Goal: Task Accomplishment & Management: Use online tool/utility

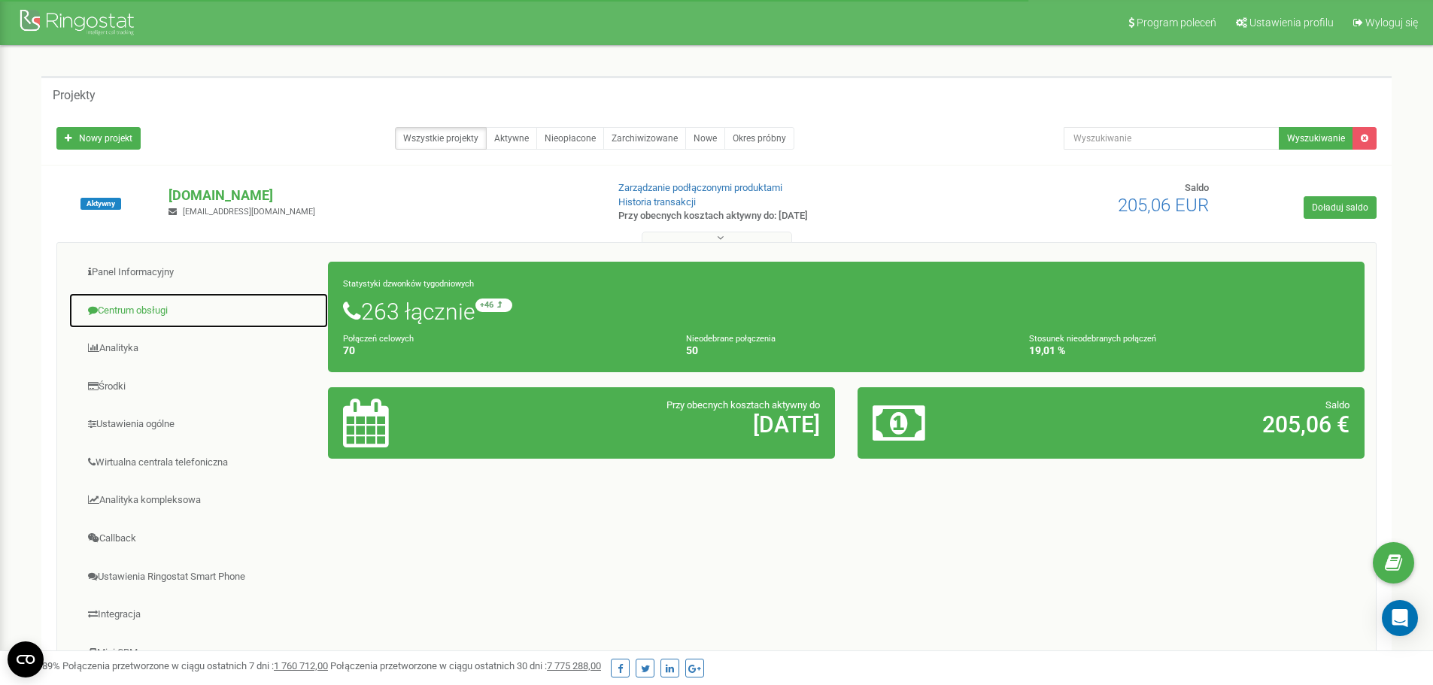
click at [142, 306] on link "Centrum obsługi" at bounding box center [198, 311] width 260 height 37
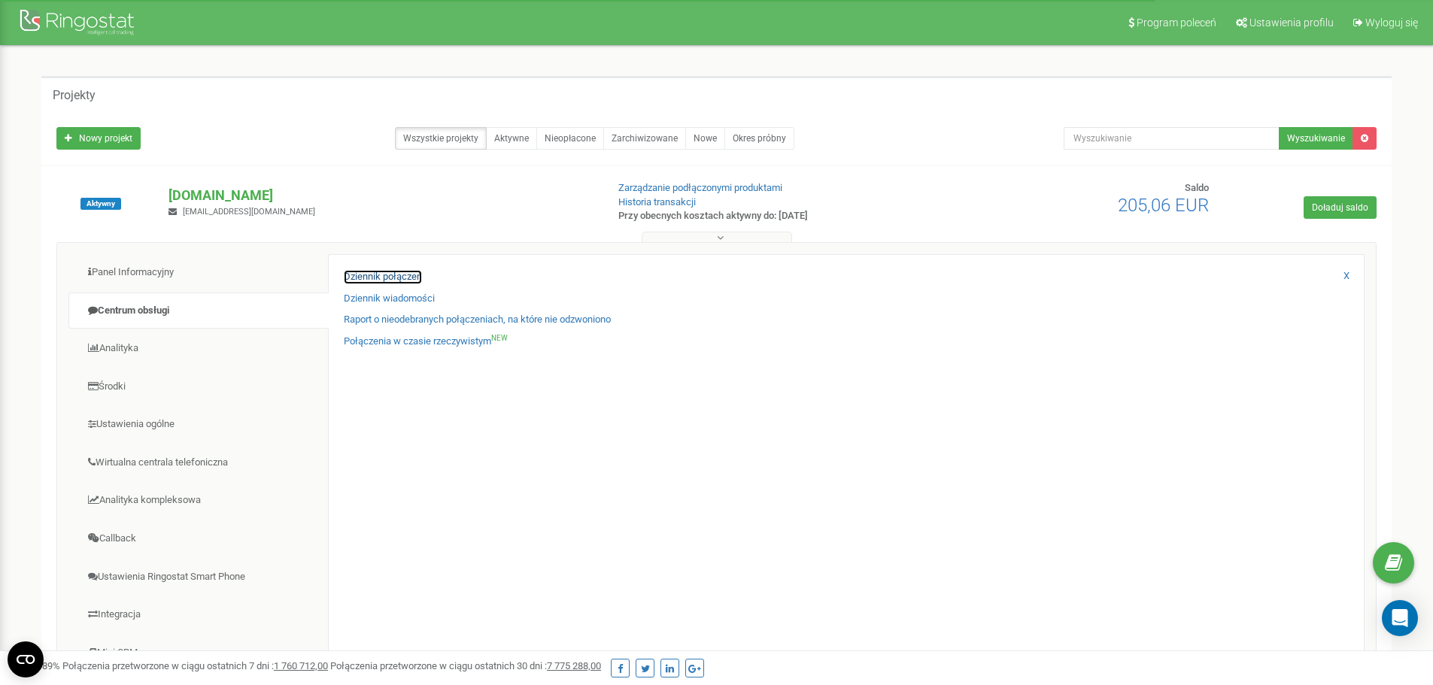
click at [402, 277] on link "Dziennik połączeń" at bounding box center [383, 277] width 78 height 14
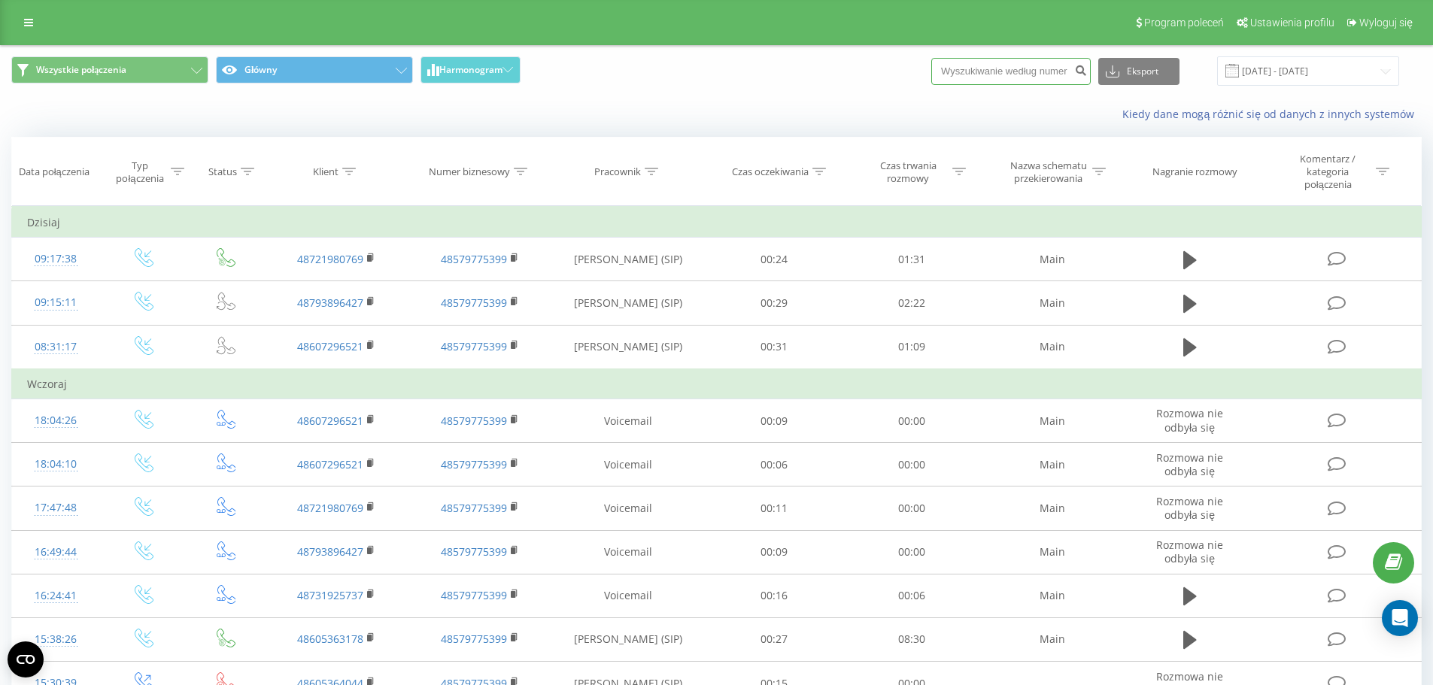
click at [998, 75] on input at bounding box center [1010, 71] width 159 height 27
paste input "[PHONE_NUMBER]"
type input "[PHONE_NUMBER]"
click at [1087, 73] on icon "submit" at bounding box center [1080, 68] width 13 height 9
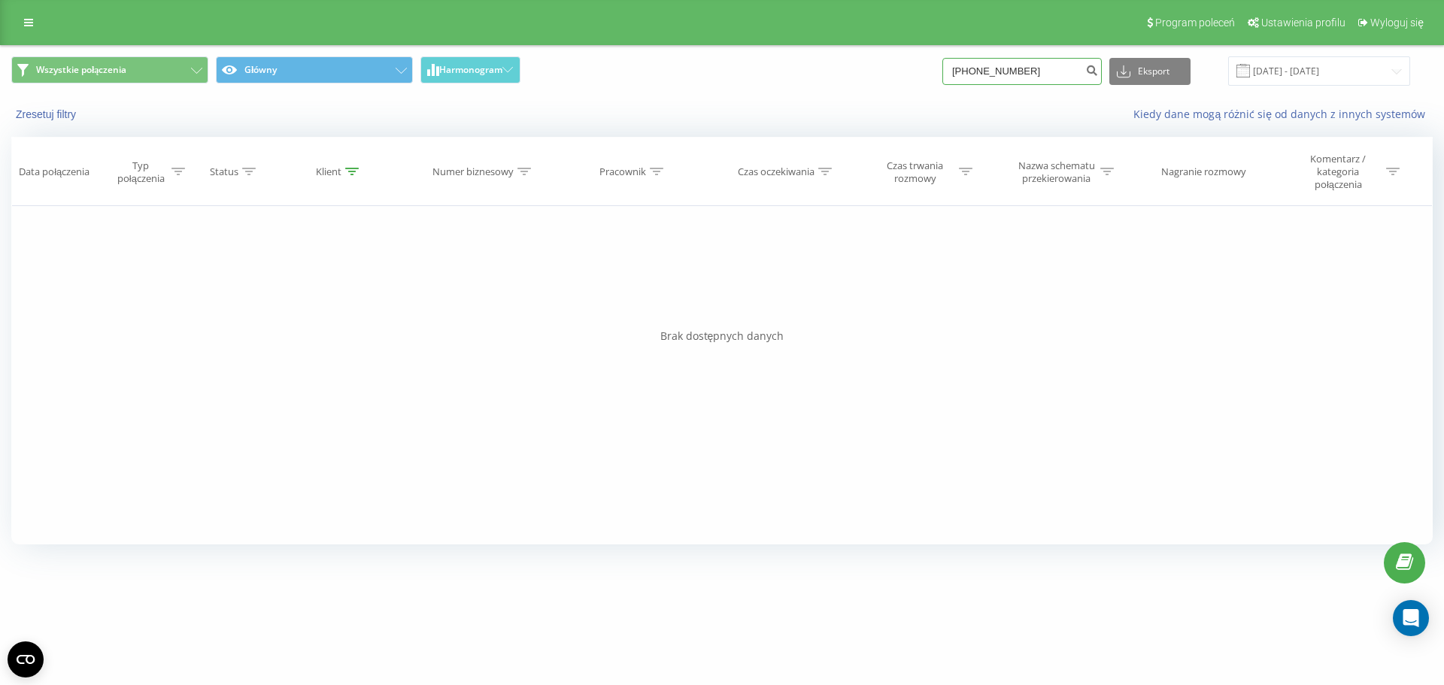
click at [966, 81] on input "+48793896427" at bounding box center [1022, 71] width 159 height 27
drag, startPoint x: 991, startPoint y: 68, endPoint x: 839, endPoint y: 70, distance: 152.0
click at [843, 70] on div "Wszystkie połączenia Główny Harmonogram +48793896427 Eksport .csv .xls .xlsx 22…" at bounding box center [722, 70] width 1422 height 29
type input "793896427"
click at [1166, 73] on button "Eksport" at bounding box center [1150, 71] width 81 height 27
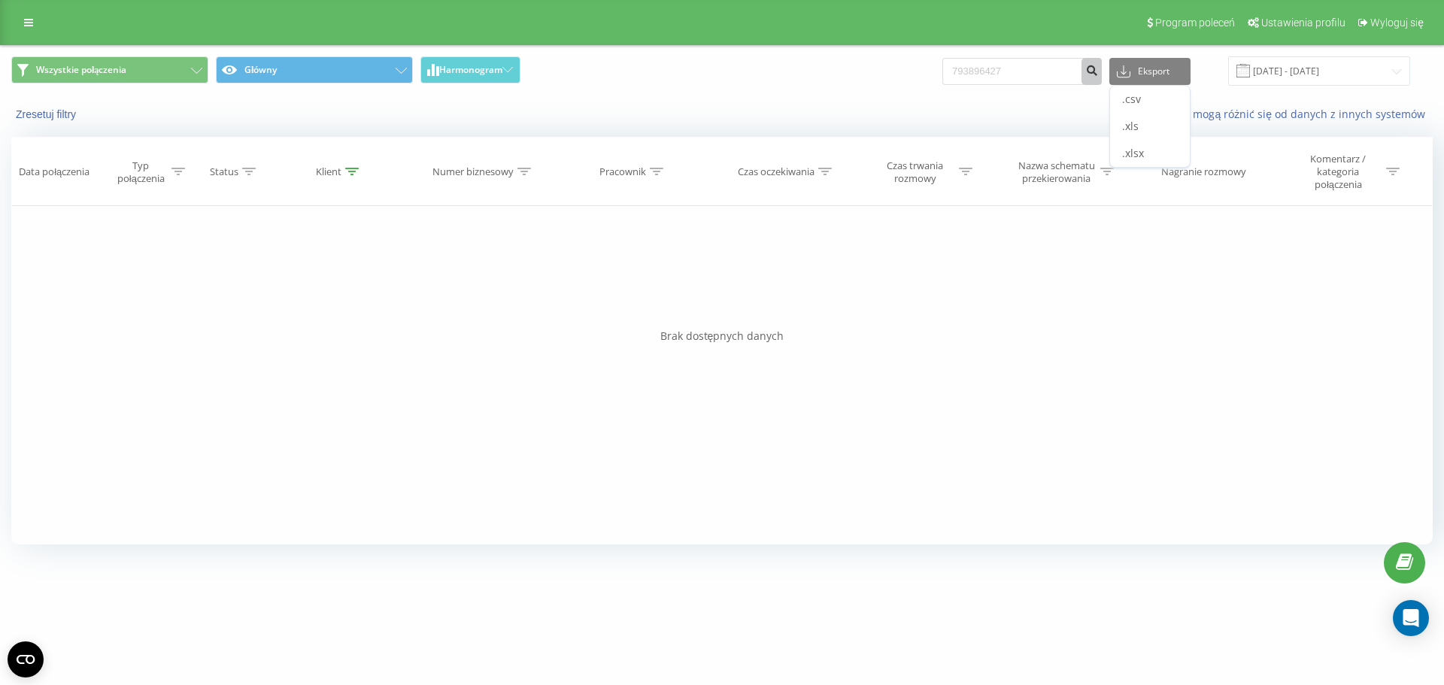
click at [1102, 71] on button "submit" at bounding box center [1092, 71] width 20 height 27
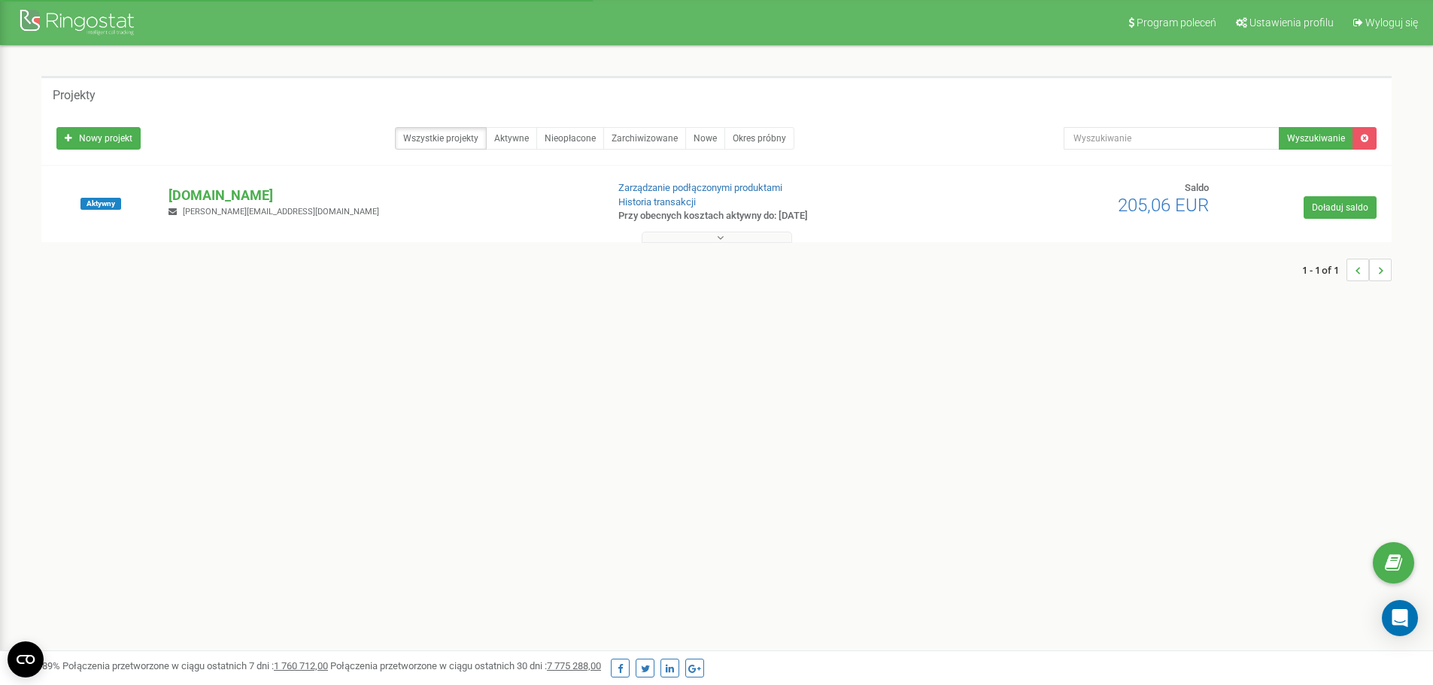
click at [226, 196] on p "[DOMAIN_NAME]" at bounding box center [381, 196] width 425 height 20
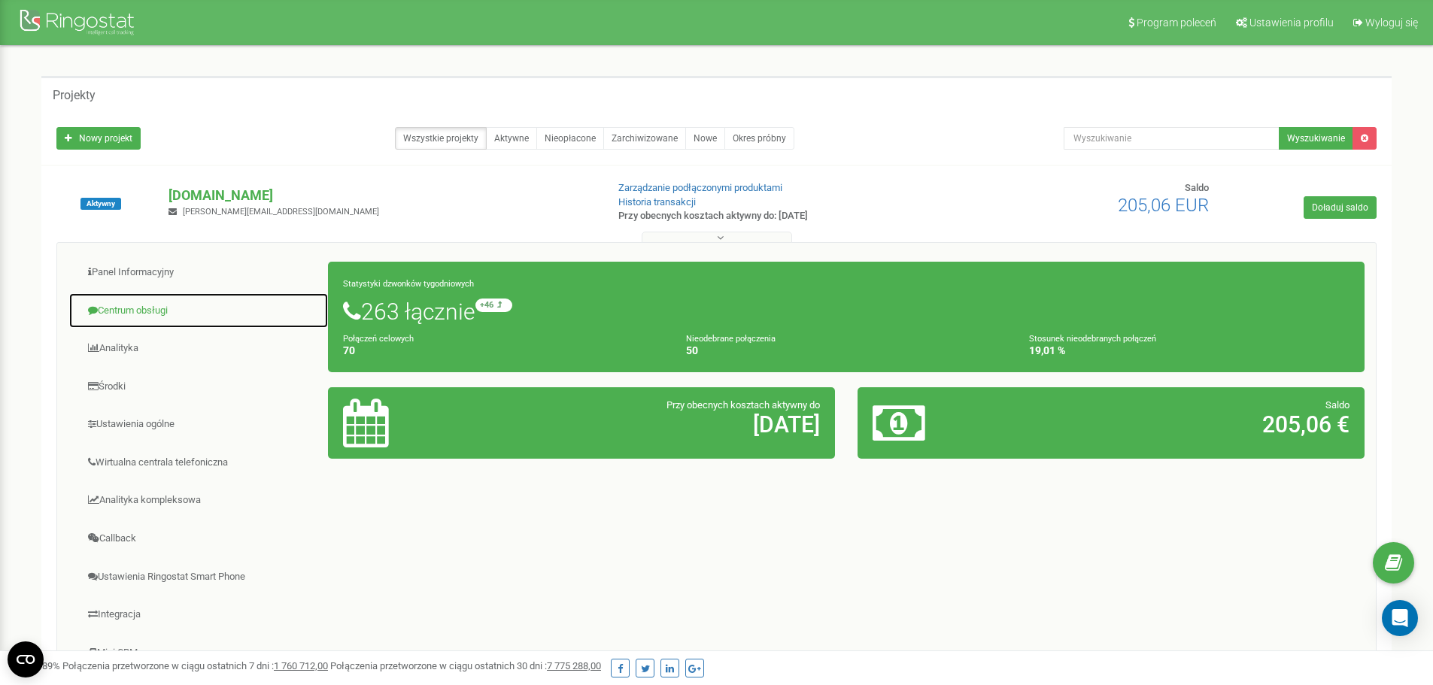
click at [141, 311] on link "Centrum obsługi" at bounding box center [198, 311] width 260 height 37
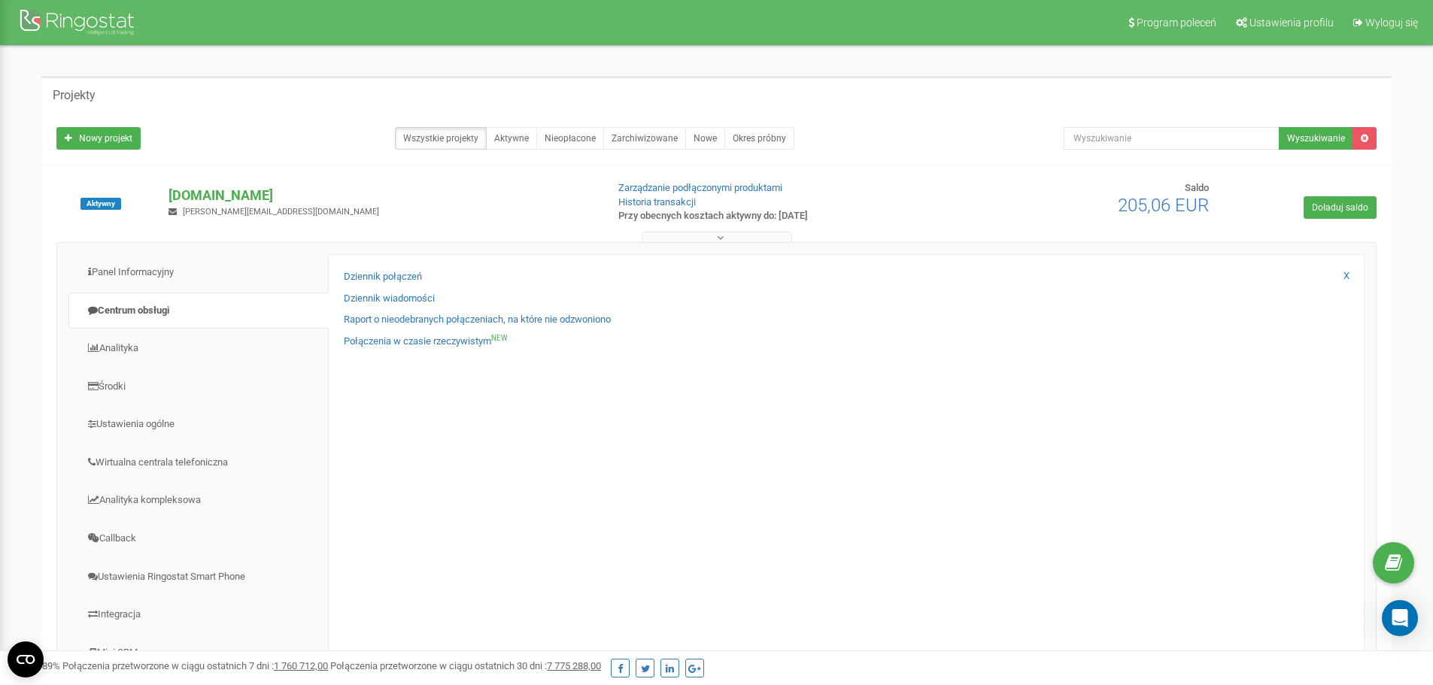
click at [426, 270] on div "Dziennik połączeń" at bounding box center [846, 281] width 1005 height 22
click at [409, 278] on link "Dziennik połączeń" at bounding box center [383, 277] width 78 height 14
click at [379, 276] on link "Dziennik połączeń" at bounding box center [383, 277] width 78 height 14
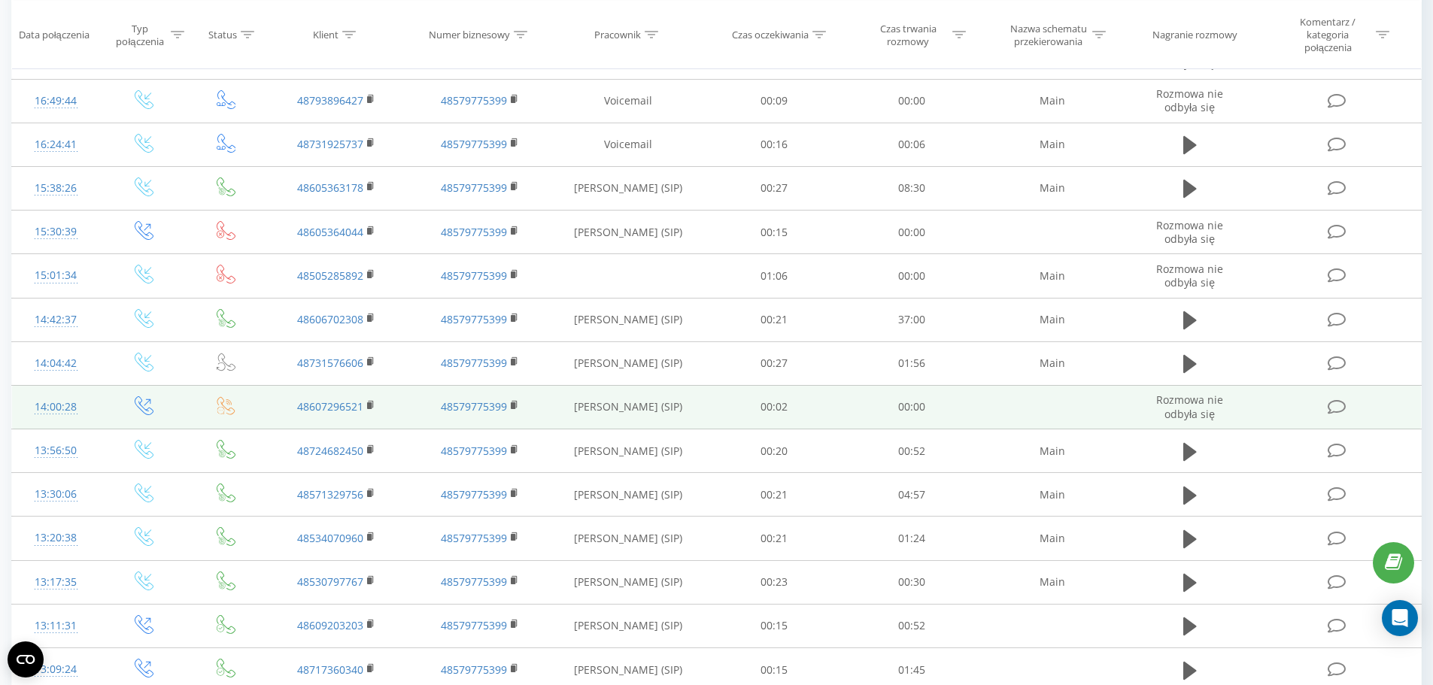
scroll to position [734, 0]
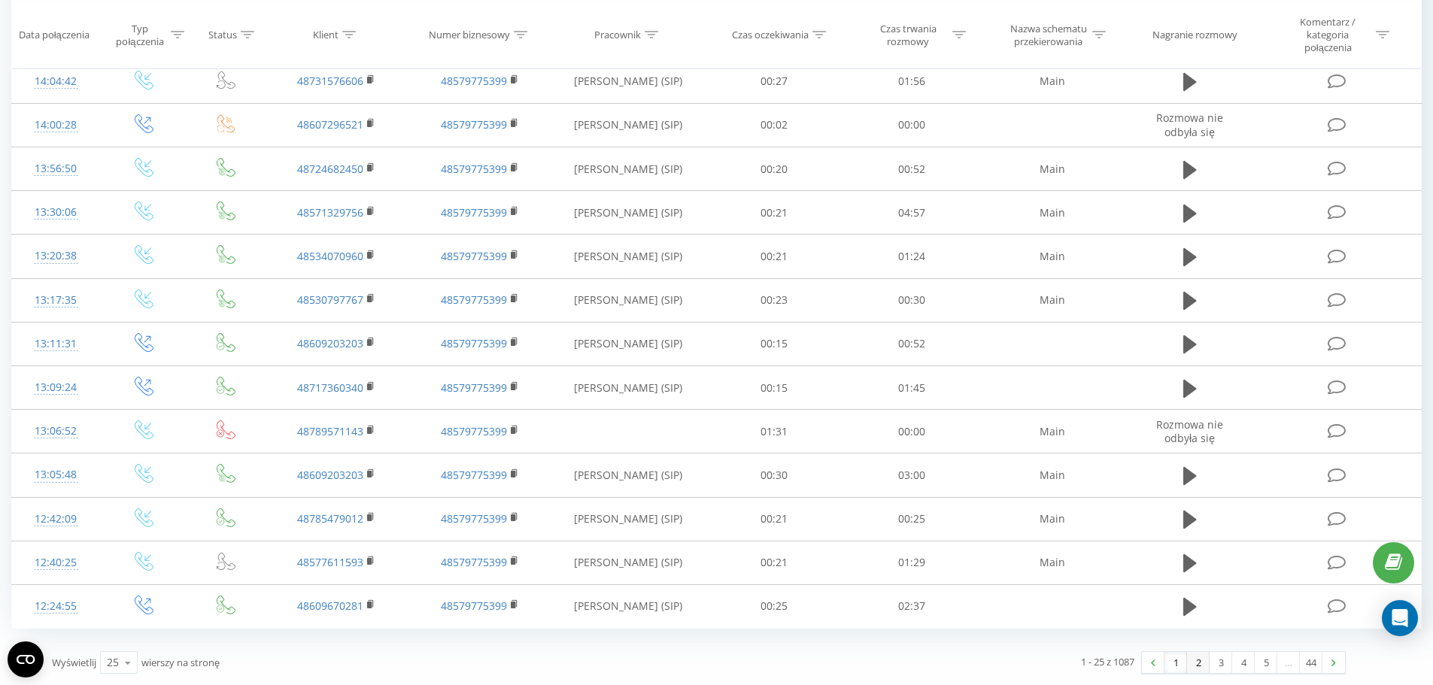
click at [1204, 661] on link "2" at bounding box center [1198, 662] width 23 height 21
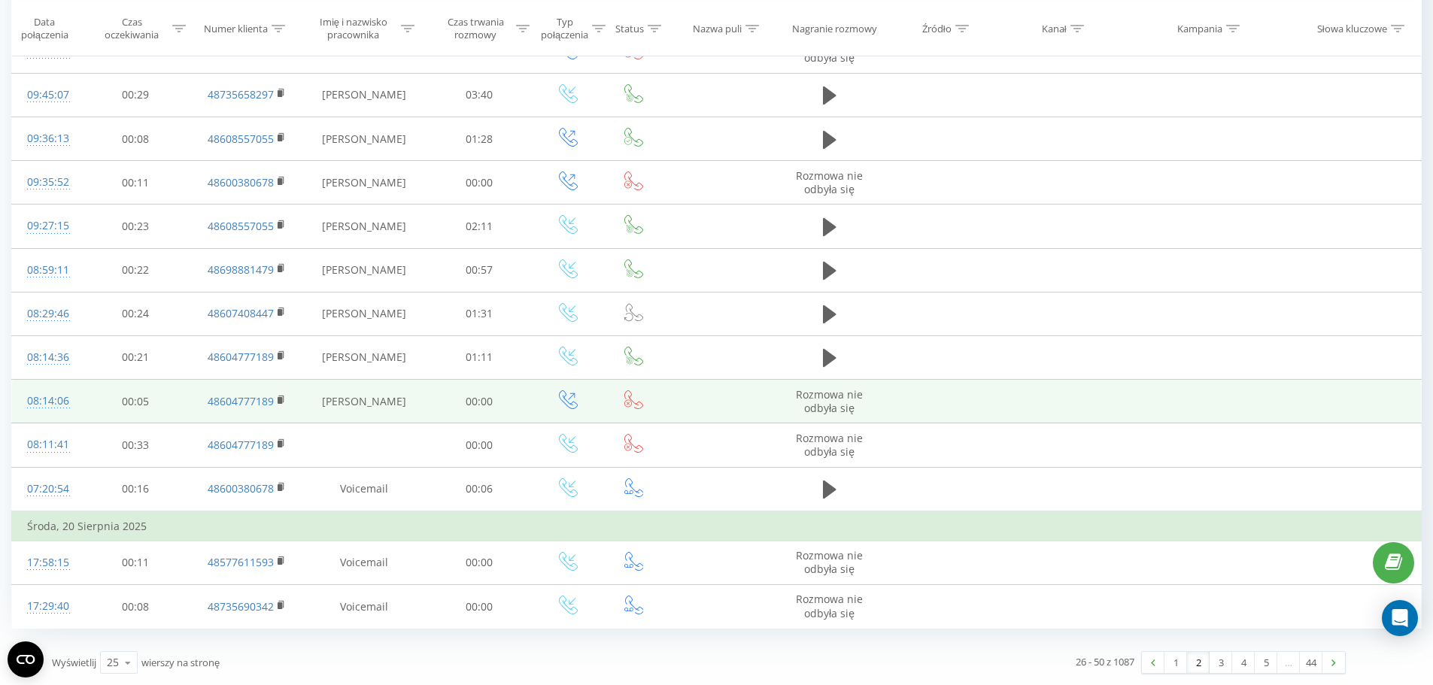
scroll to position [721, 0]
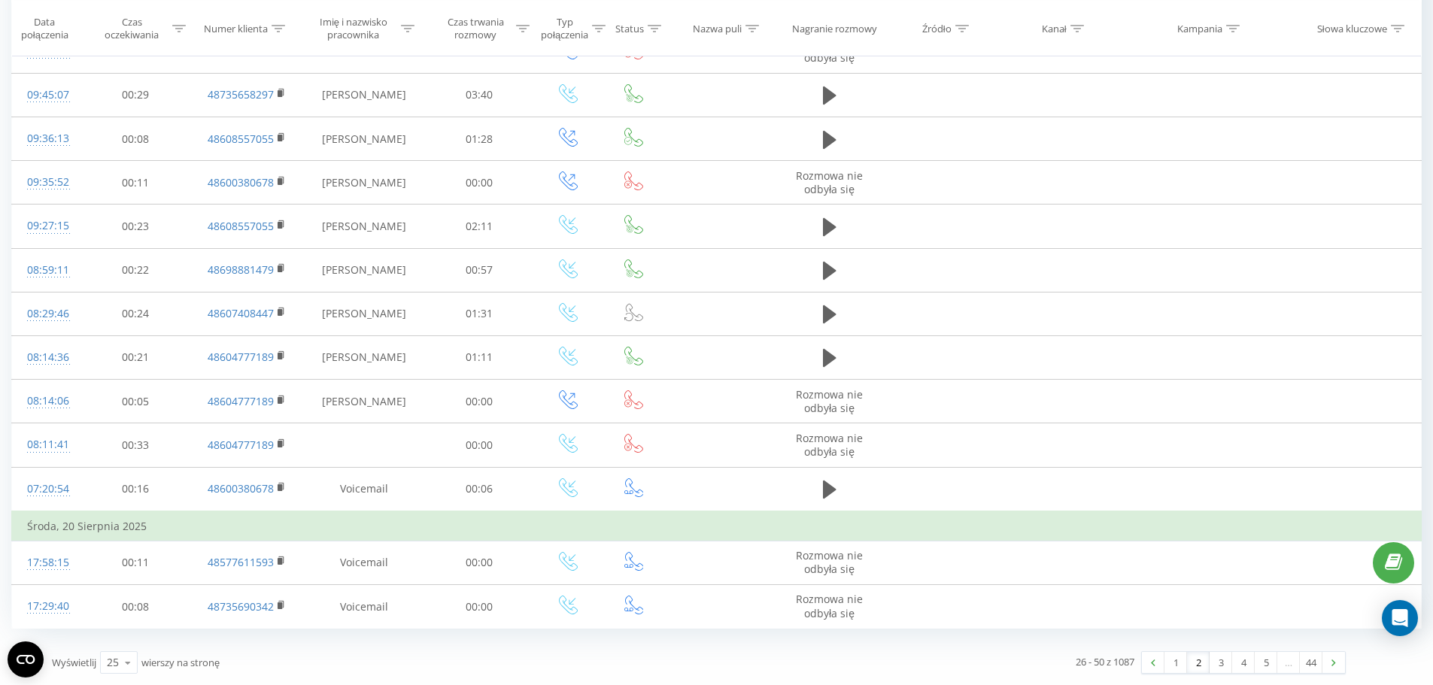
click at [1338, 661] on link at bounding box center [1334, 662] width 23 height 21
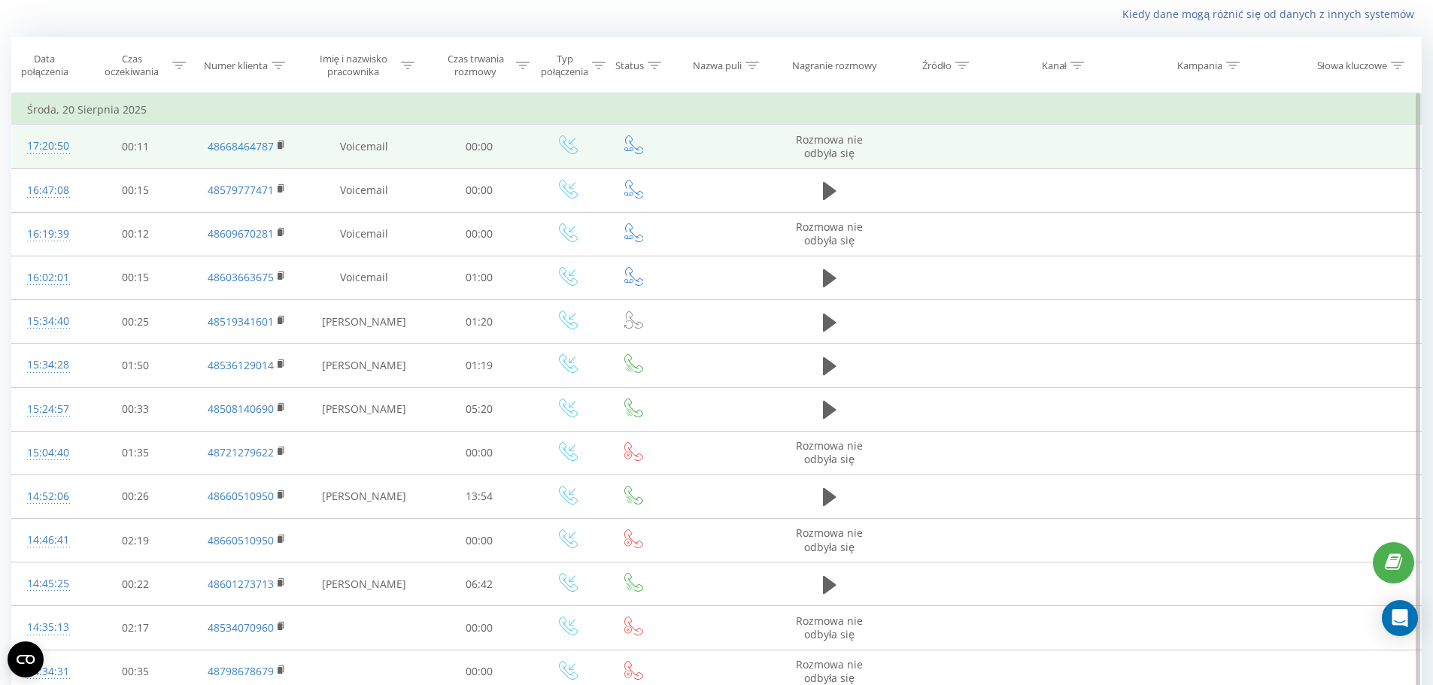
scroll to position [99, 0]
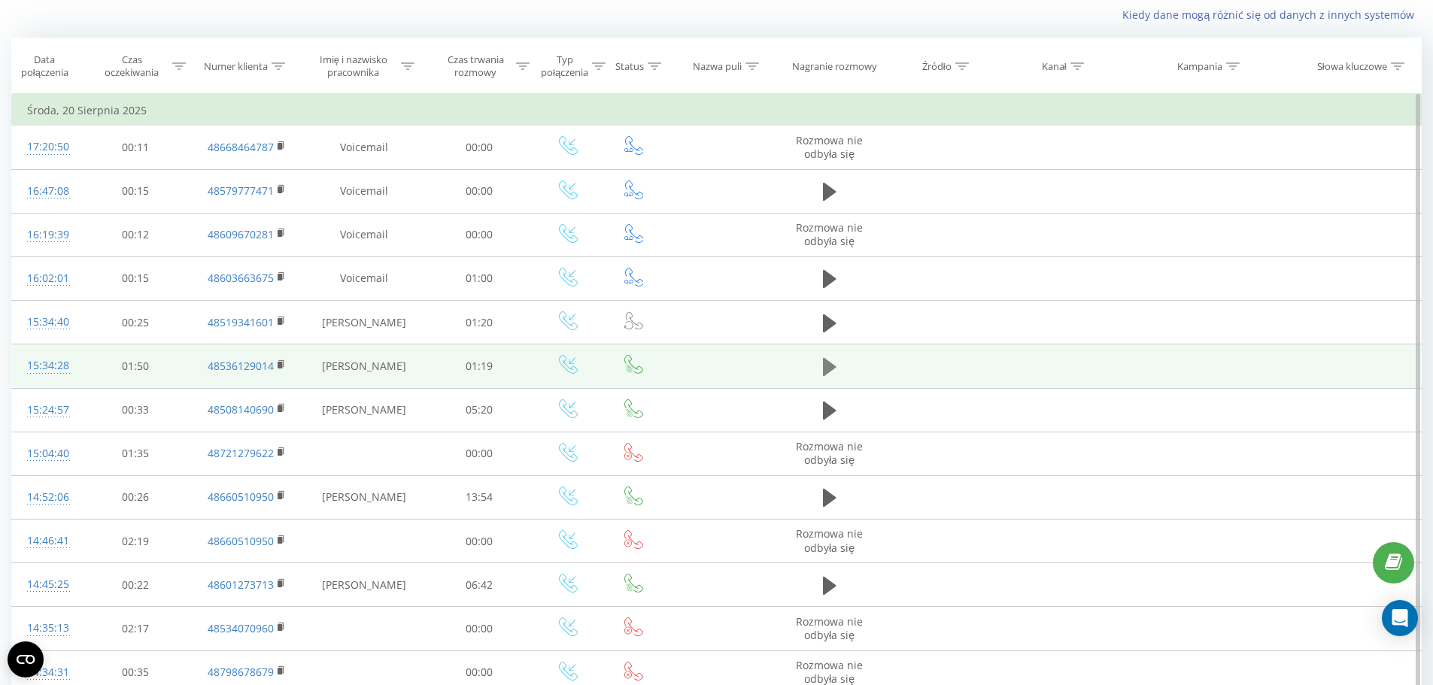
click at [831, 372] on icon at bounding box center [830, 367] width 14 height 21
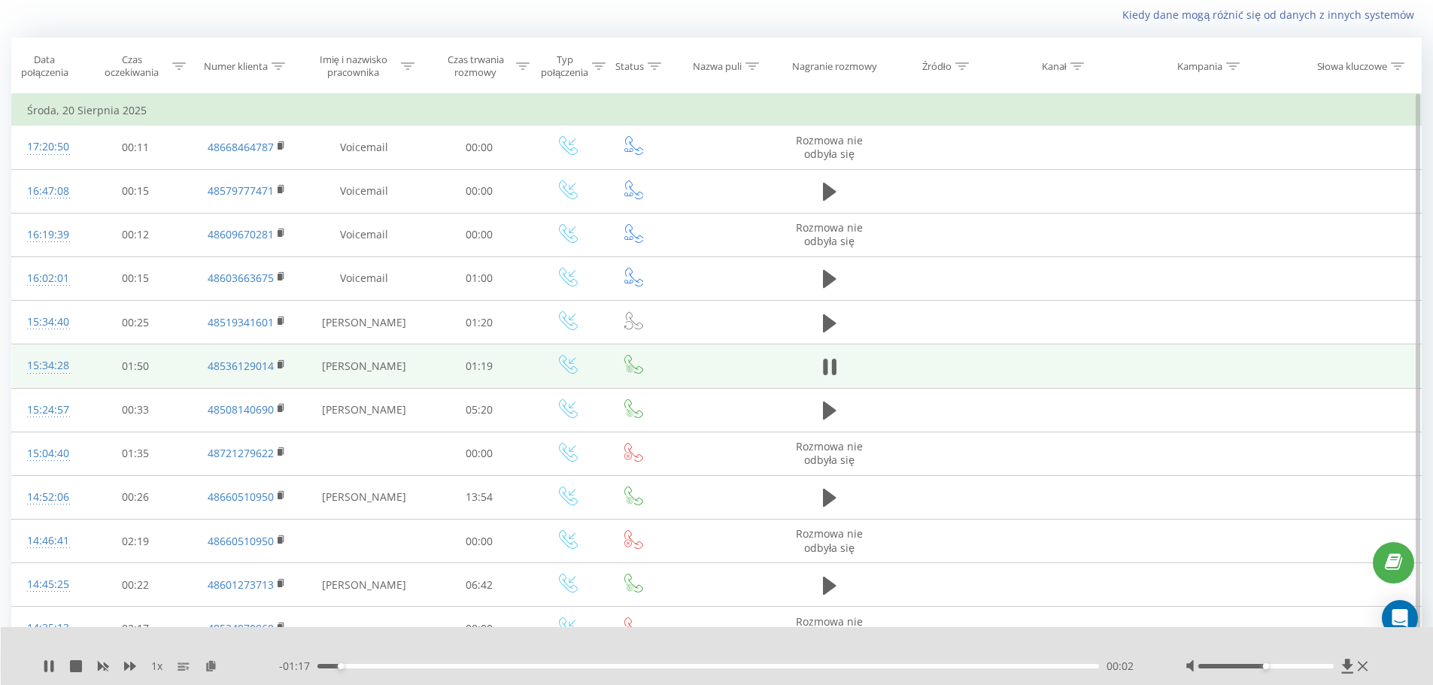
click at [831, 372] on icon at bounding box center [830, 367] width 14 height 21
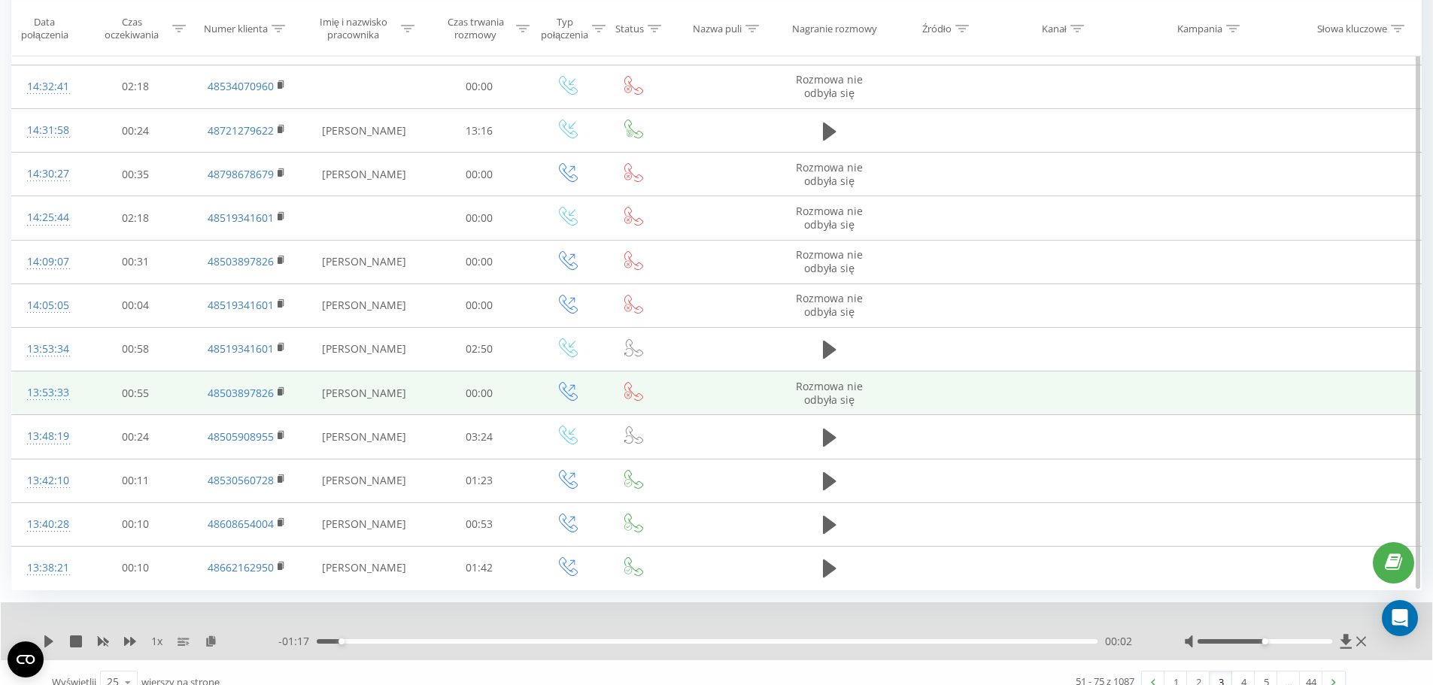
scroll to position [749, 0]
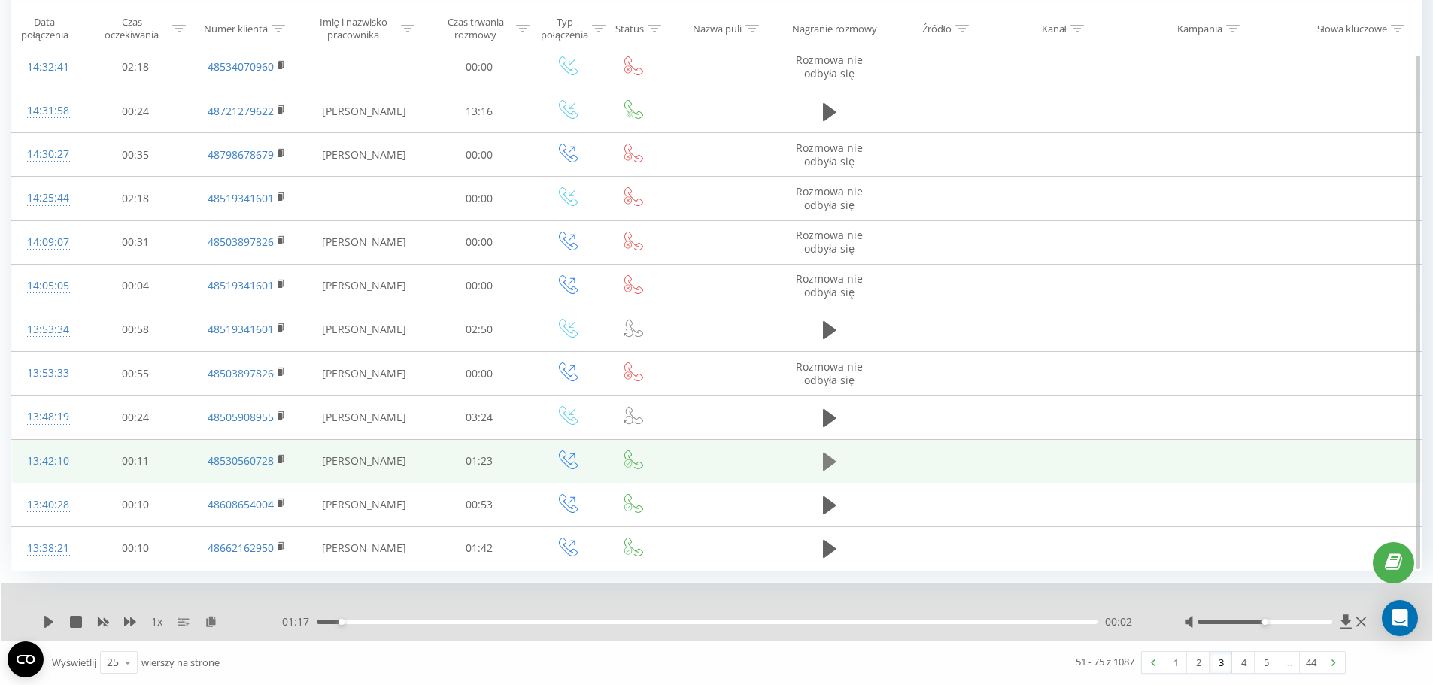
click at [824, 463] on icon at bounding box center [830, 461] width 14 height 21
click at [832, 465] on icon at bounding box center [833, 462] width 5 height 17
click at [282, 457] on rect at bounding box center [280, 460] width 5 height 7
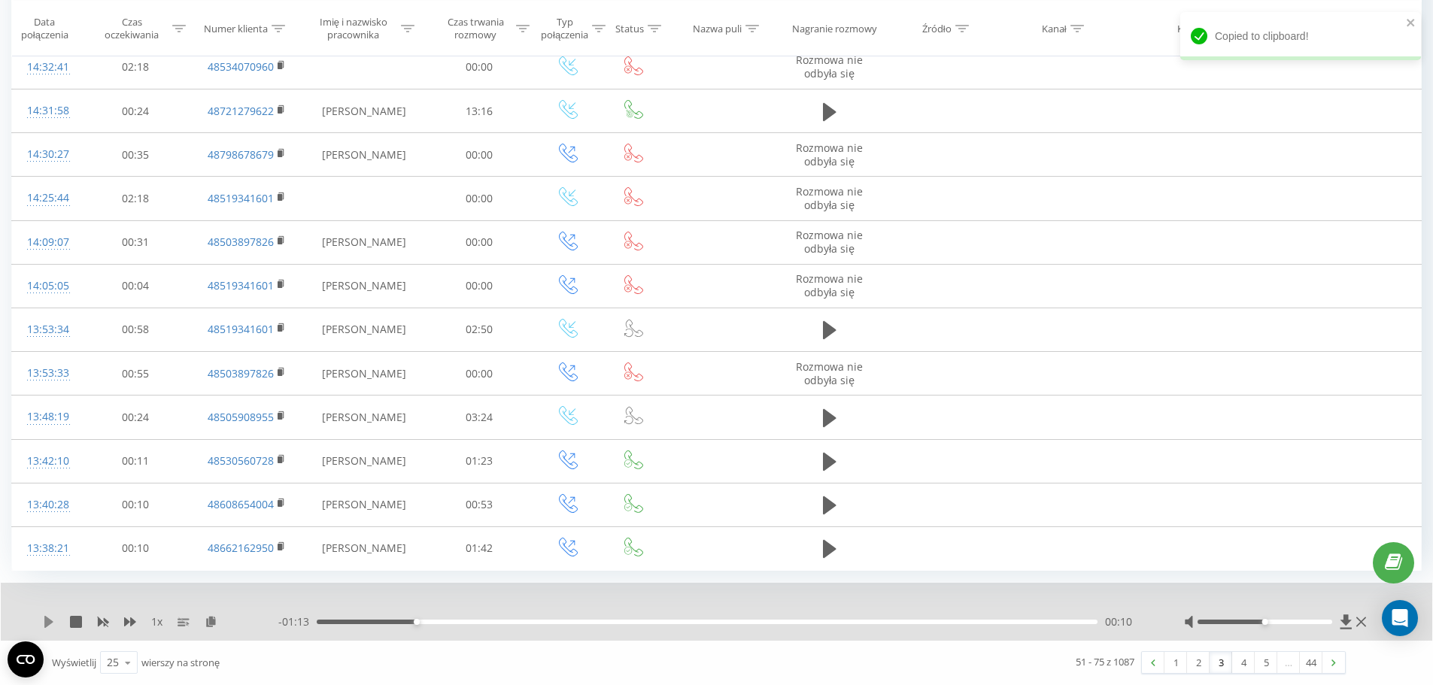
click at [47, 624] on icon at bounding box center [49, 622] width 12 height 12
click at [47, 624] on icon at bounding box center [45, 622] width 3 height 12
click at [47, 624] on icon at bounding box center [48, 622] width 9 height 12
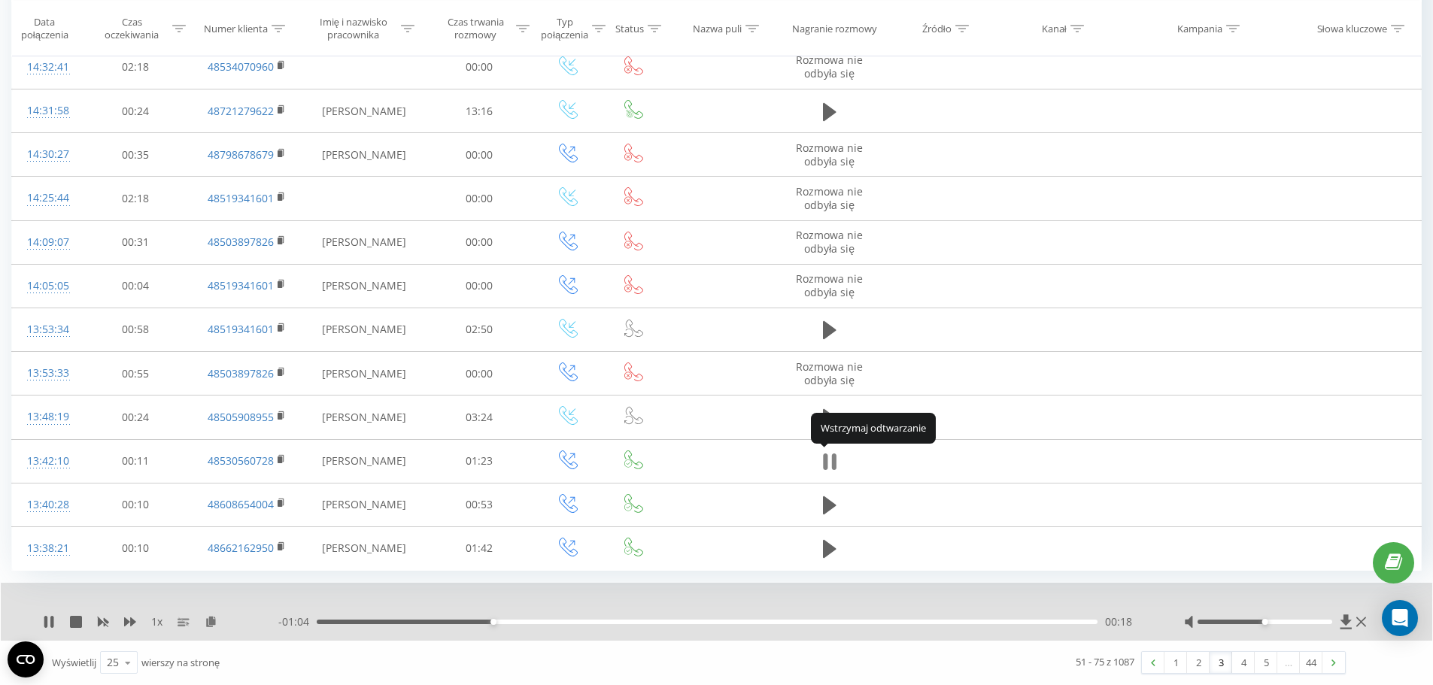
click at [825, 469] on icon at bounding box center [825, 462] width 5 height 17
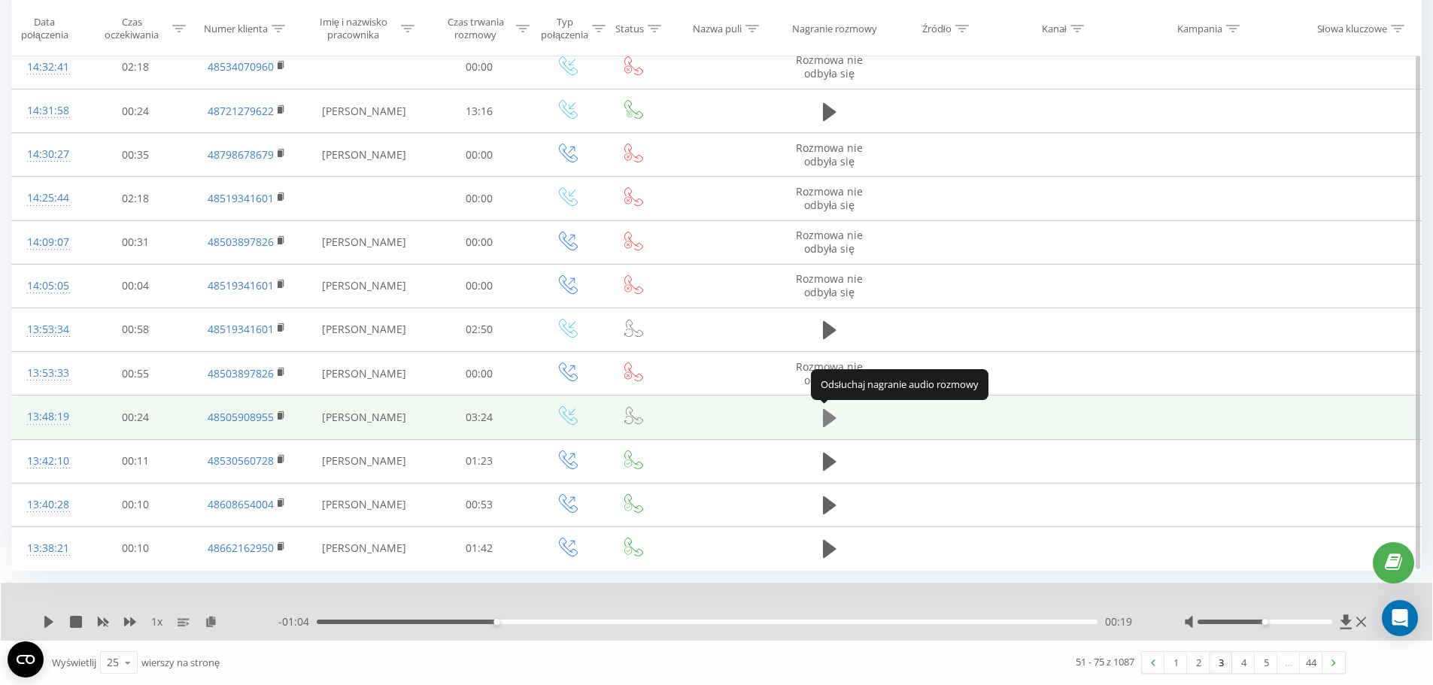
click at [829, 418] on icon at bounding box center [830, 418] width 14 height 18
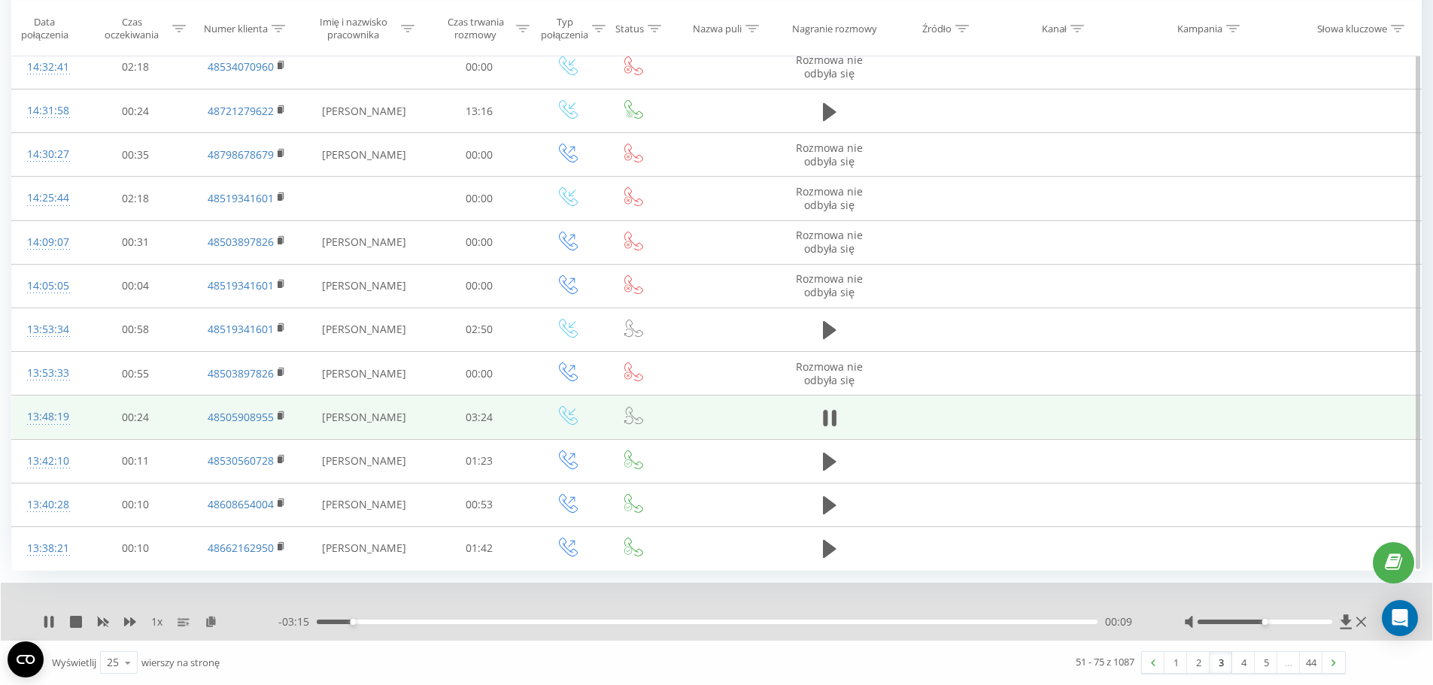
click at [829, 418] on icon at bounding box center [830, 418] width 14 height 21
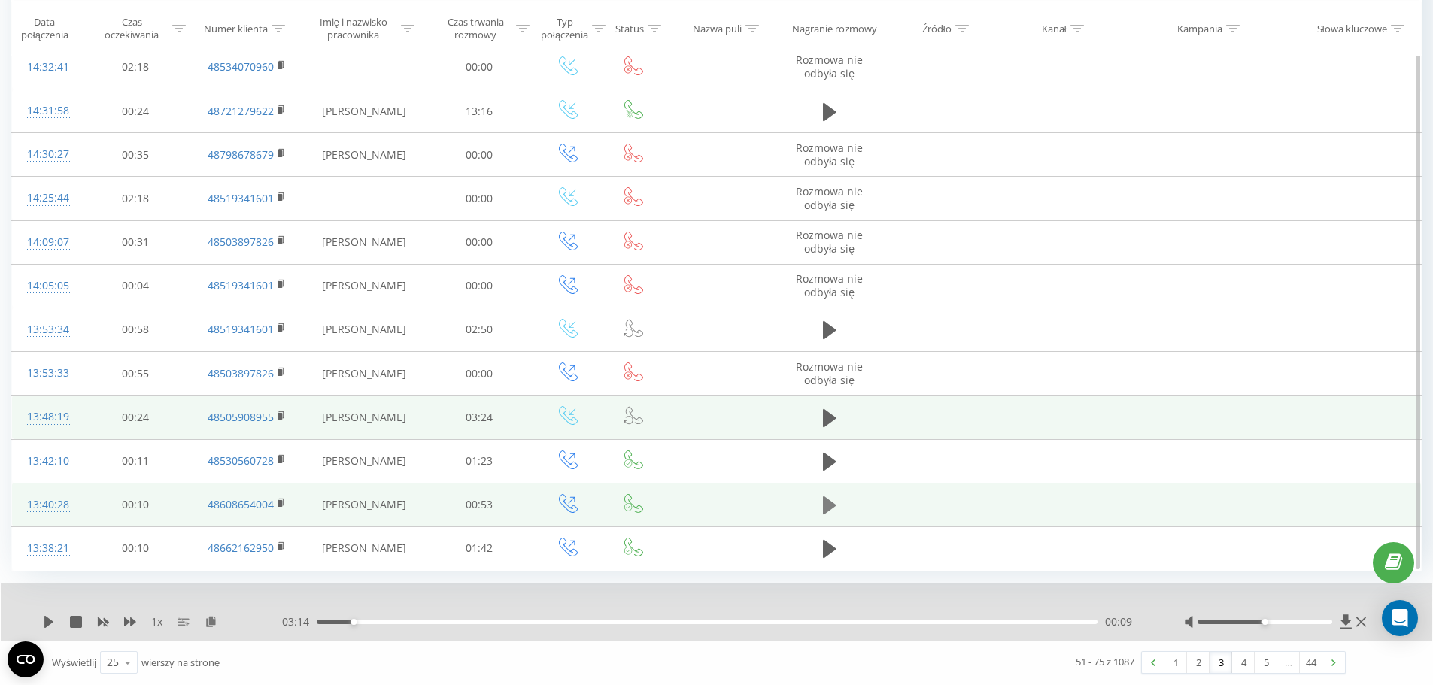
click at [838, 507] on button at bounding box center [830, 505] width 23 height 23
click at [833, 512] on icon at bounding box center [833, 505] width 5 height 17
click at [833, 512] on icon at bounding box center [830, 505] width 14 height 21
click at [833, 512] on icon at bounding box center [833, 505] width 5 height 17
